Goal: Find contact information: Find contact information

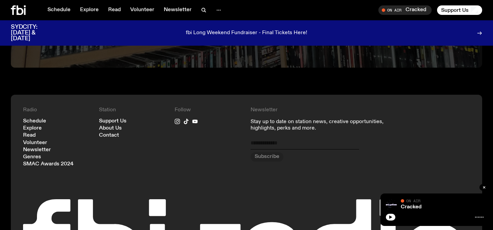
scroll to position [1727, 0]
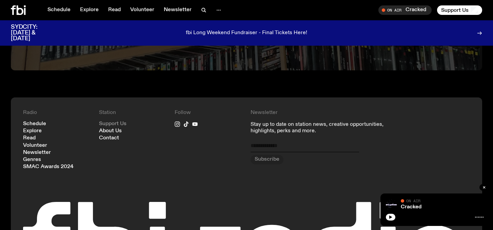
click at [118, 122] on link "Support Us" at bounding box center [112, 124] width 27 height 5
click at [119, 122] on link "Support Us" at bounding box center [112, 124] width 27 height 5
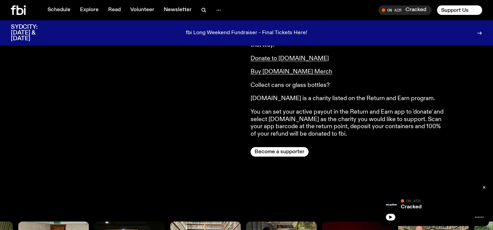
scroll to position [0, 0]
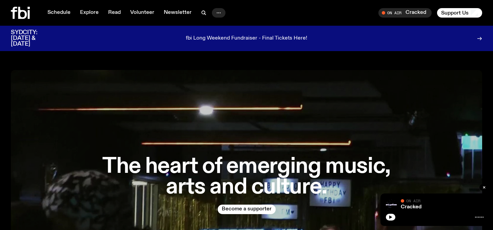
click at [215, 12] on icon "button" at bounding box center [219, 13] width 8 height 8
click at [215, 37] on link "Contact" at bounding box center [219, 38] width 34 height 9
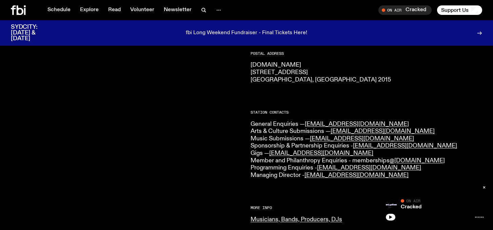
scroll to position [124, 0]
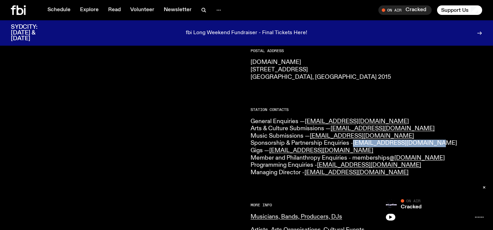
drag, startPoint x: 429, startPoint y: 144, endPoint x: 355, endPoint y: 145, distance: 74.6
click at [287, 145] on p "General Enquiries — info@fbiradio.com Arts & Culture Submissions — culture@fbir…" at bounding box center [366, 147] width 232 height 59
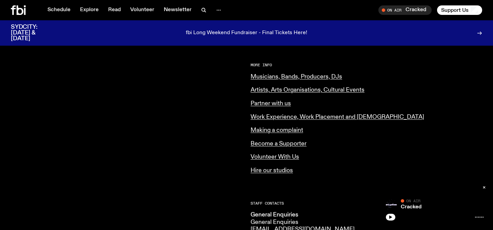
scroll to position [286, 0]
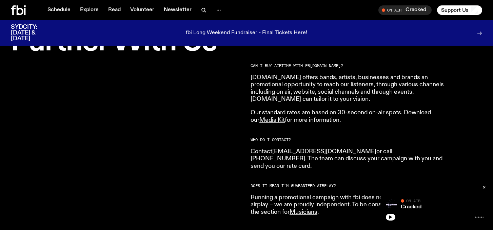
scroll to position [224, 0]
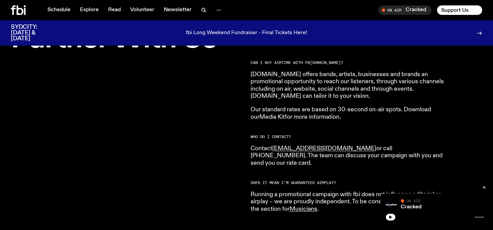
click at [271, 117] on link "Media Kit" at bounding box center [271, 117] width 25 height 6
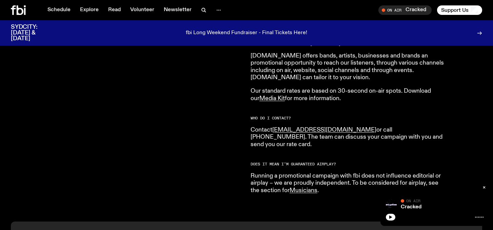
scroll to position [241, 0]
